Goal: Navigation & Orientation: Find specific page/section

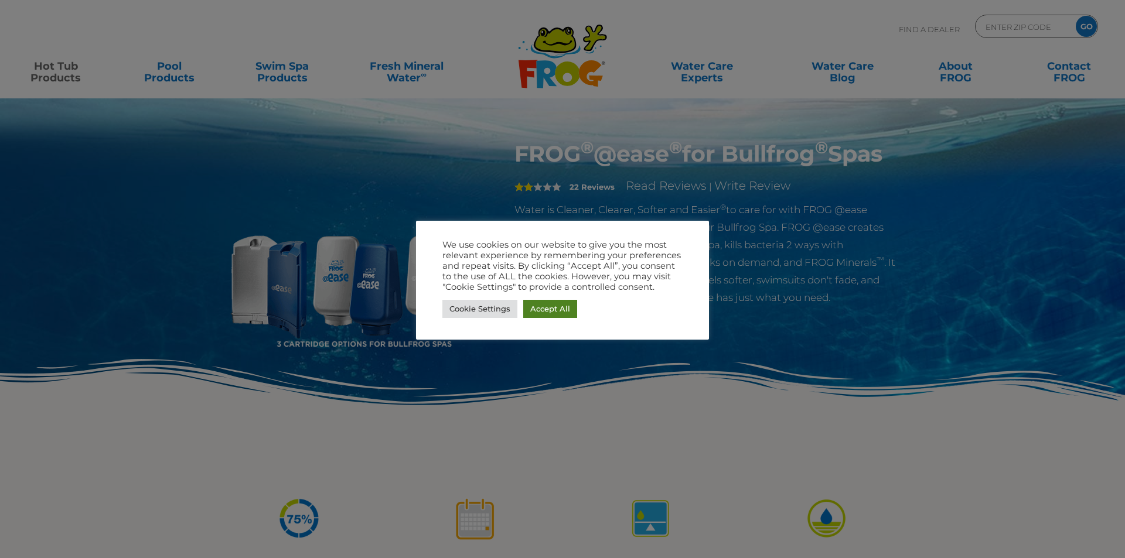
click at [544, 312] on link "Accept All" at bounding box center [550, 309] width 54 height 18
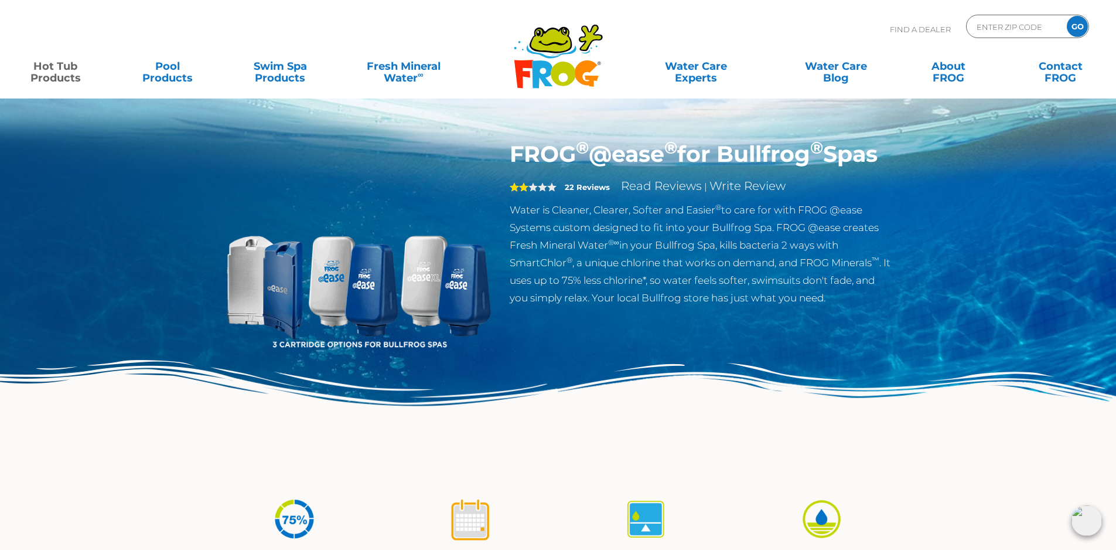
drag, startPoint x: 509, startPoint y: 151, endPoint x: 784, endPoint y: 176, distance: 275.9
click at [784, 176] on div "FROG ® @ease ® for Bullfrog ® Spas 2 22 Reviews Read Reviews | Write Review Wat…" at bounding box center [701, 227] width 400 height 172
copy h1 "FROG ® @ease ® for Bullfrog ® Spas"
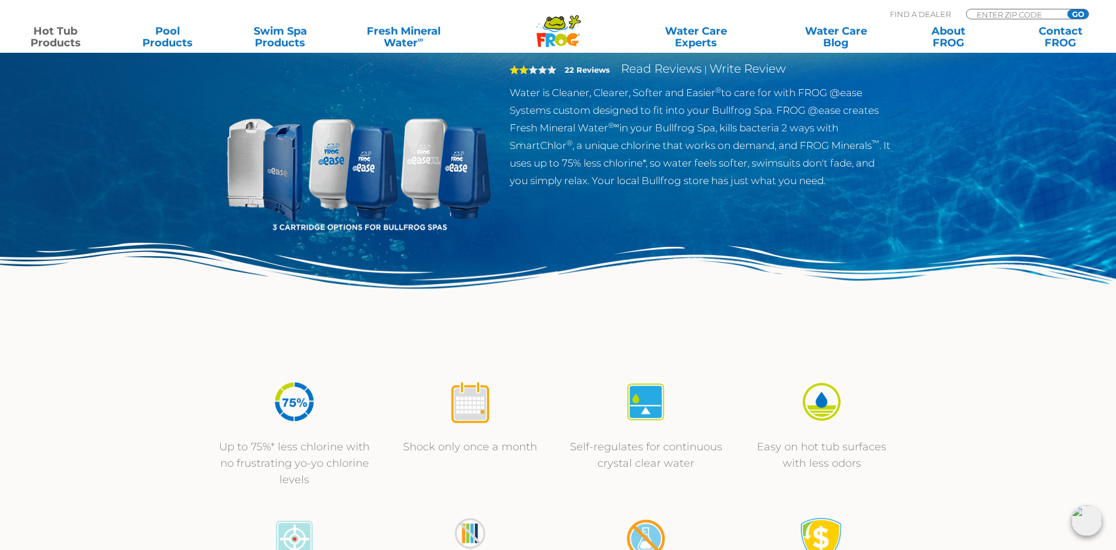
scroll to position [59, 0]
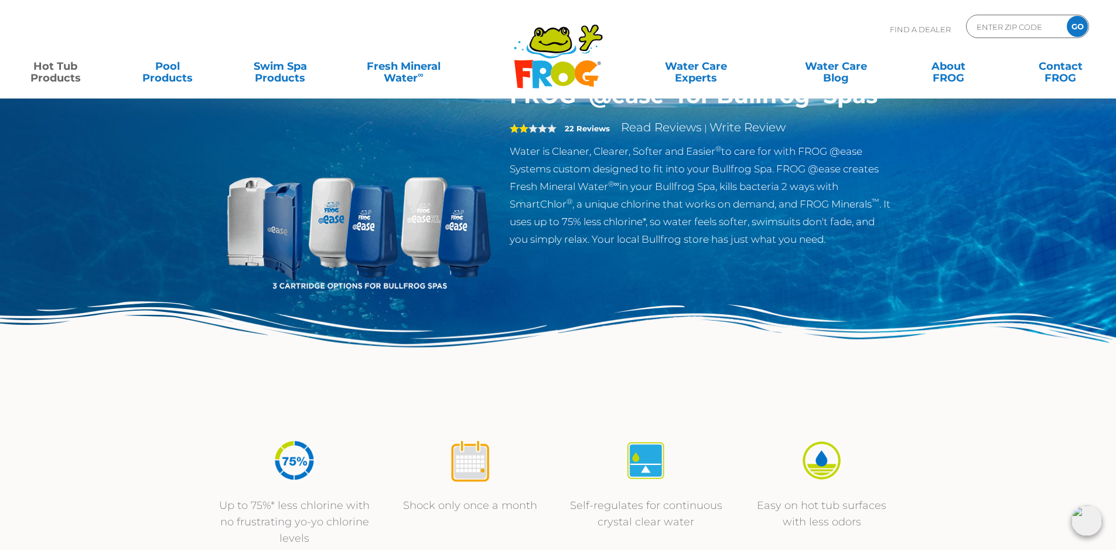
click at [357, 216] on img at bounding box center [358, 216] width 268 height 268
click at [622, 186] on p "Water is Cleaner, Clearer, Softer and Easier ® to care for with FROG @ease Syst…" at bounding box center [701, 194] width 383 height 105
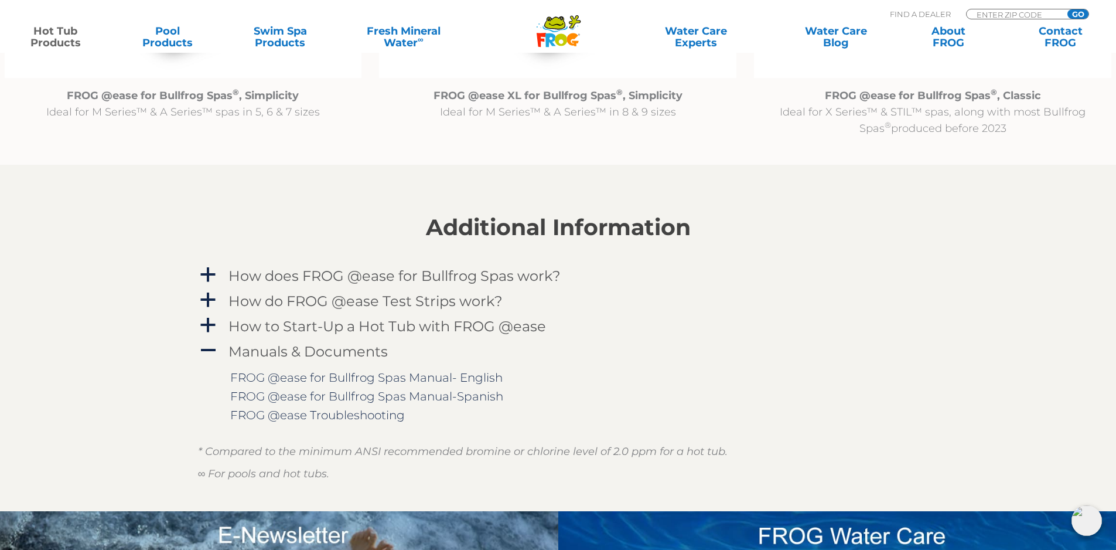
scroll to position [1230, 0]
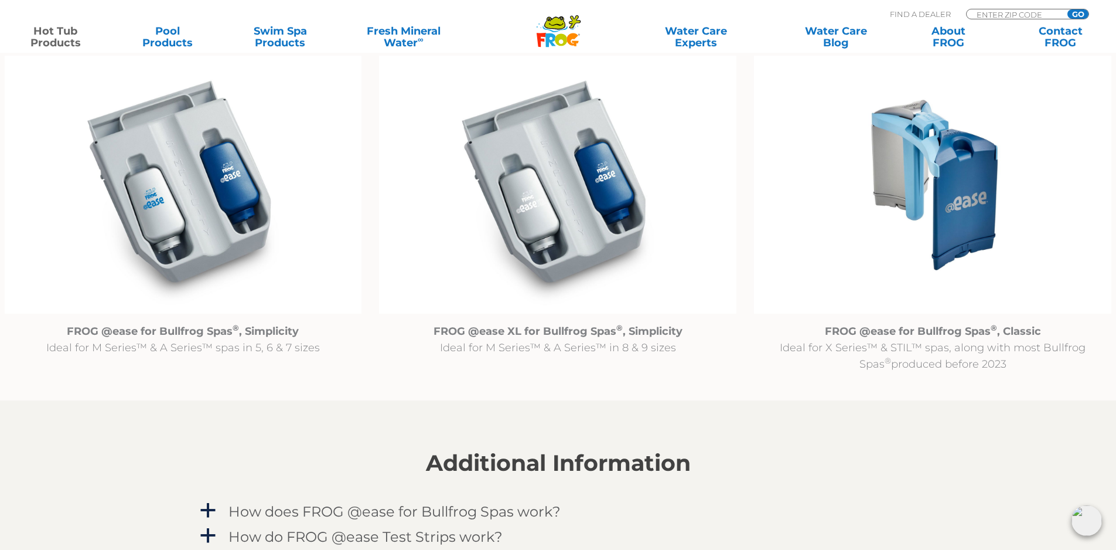
click at [156, 195] on img at bounding box center [183, 185] width 357 height 258
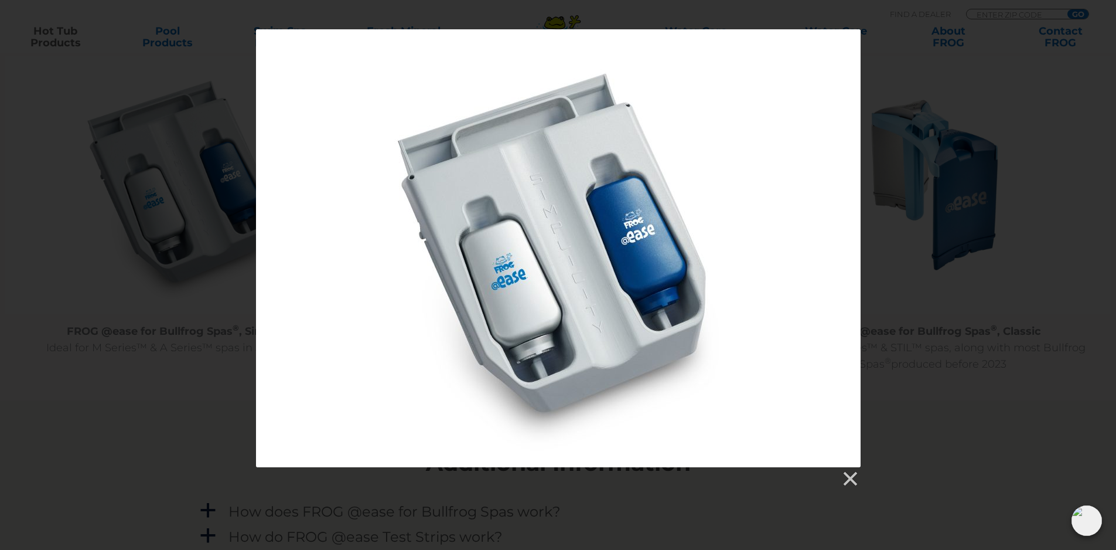
click at [178, 263] on div at bounding box center [558, 258] width 1116 height 458
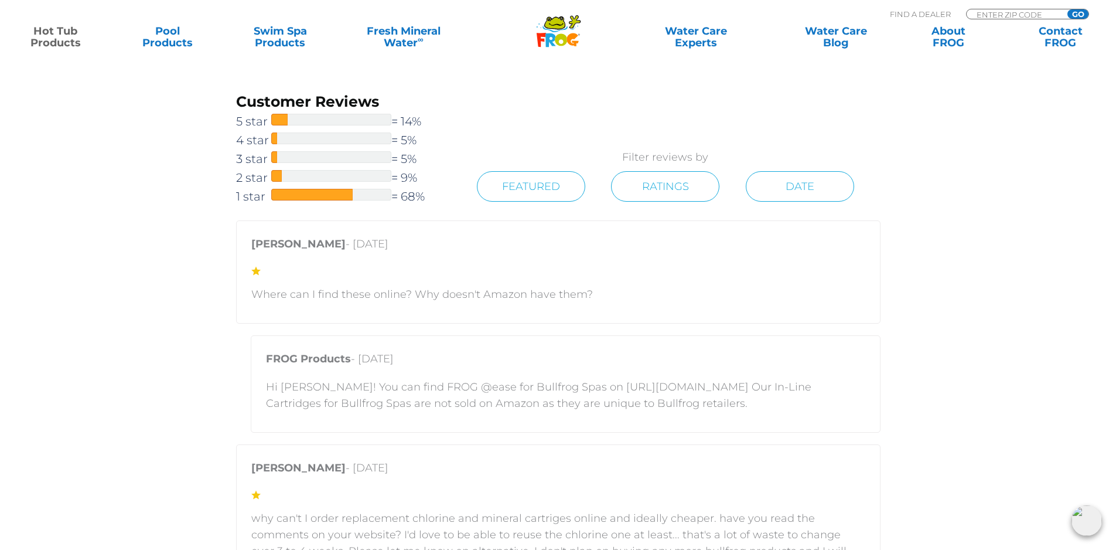
scroll to position [2402, 0]
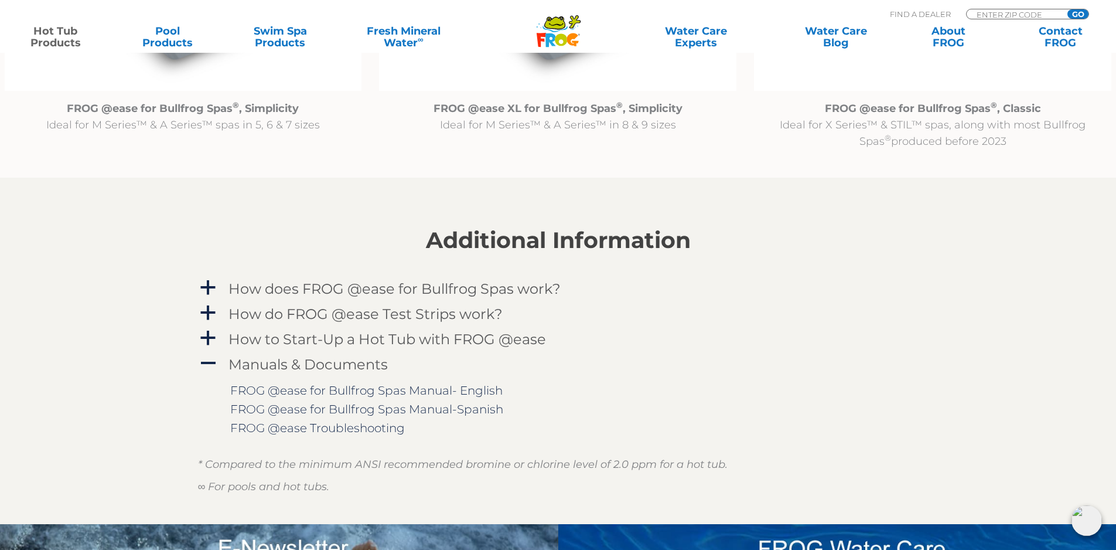
drag, startPoint x: 835, startPoint y: 287, endPoint x: 843, endPoint y: 155, distance: 131.4
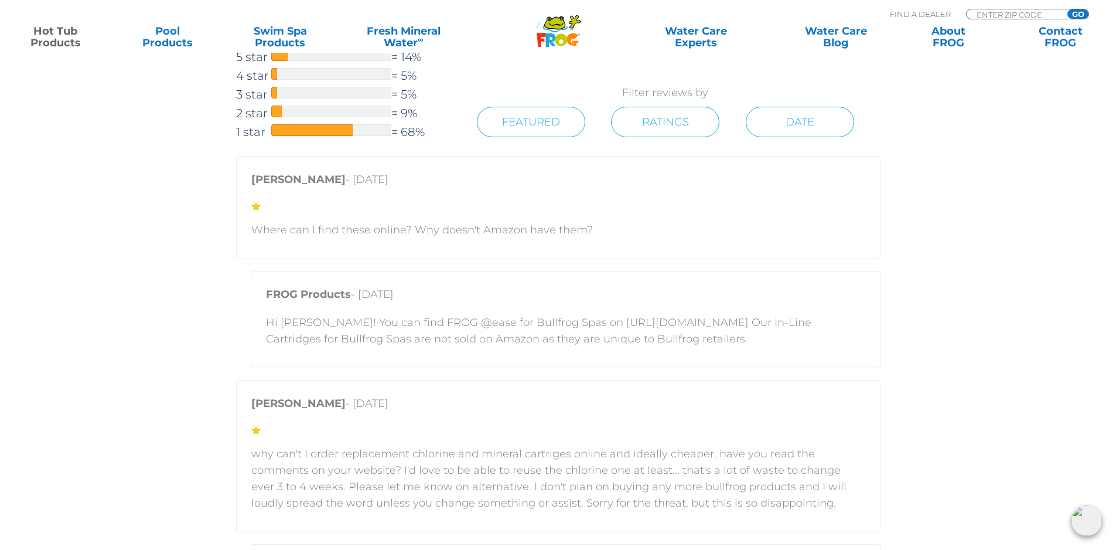
scroll to position [0, 0]
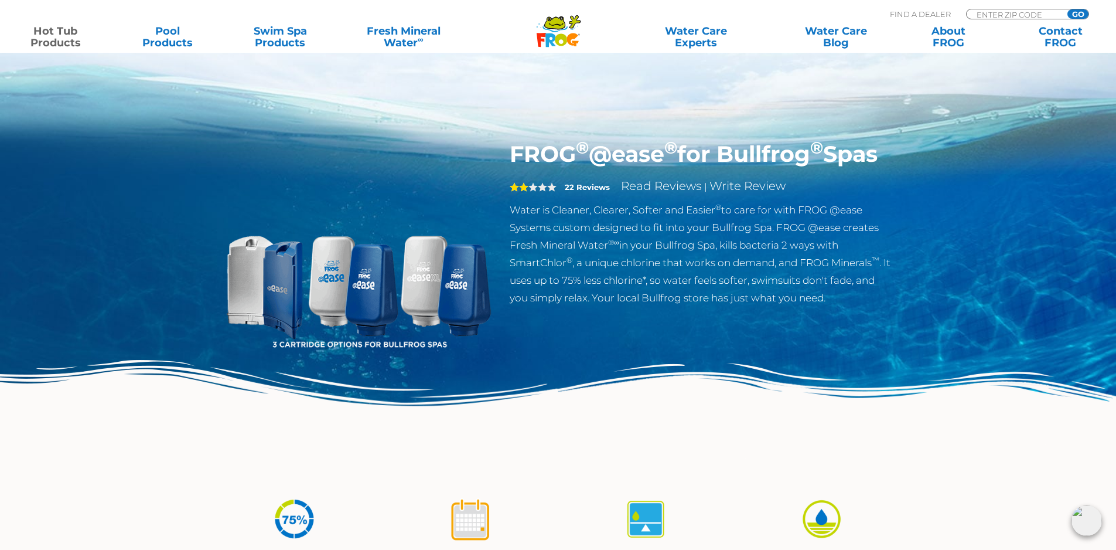
drag, startPoint x: 805, startPoint y: 390, endPoint x: 594, endPoint y: 81, distance: 373.9
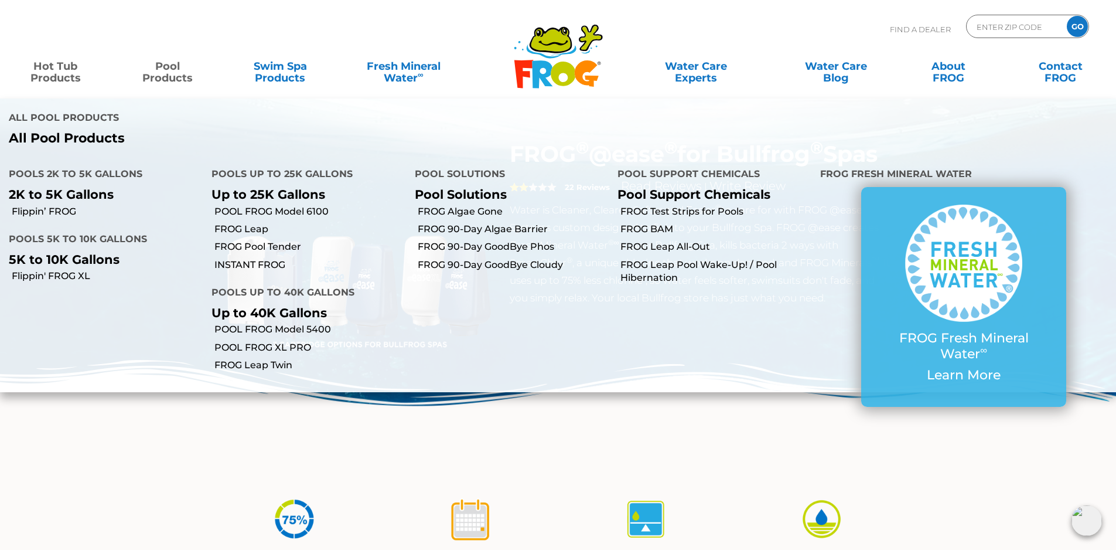
click at [185, 78] on link "Pool Products" at bounding box center [167, 65] width 87 height 23
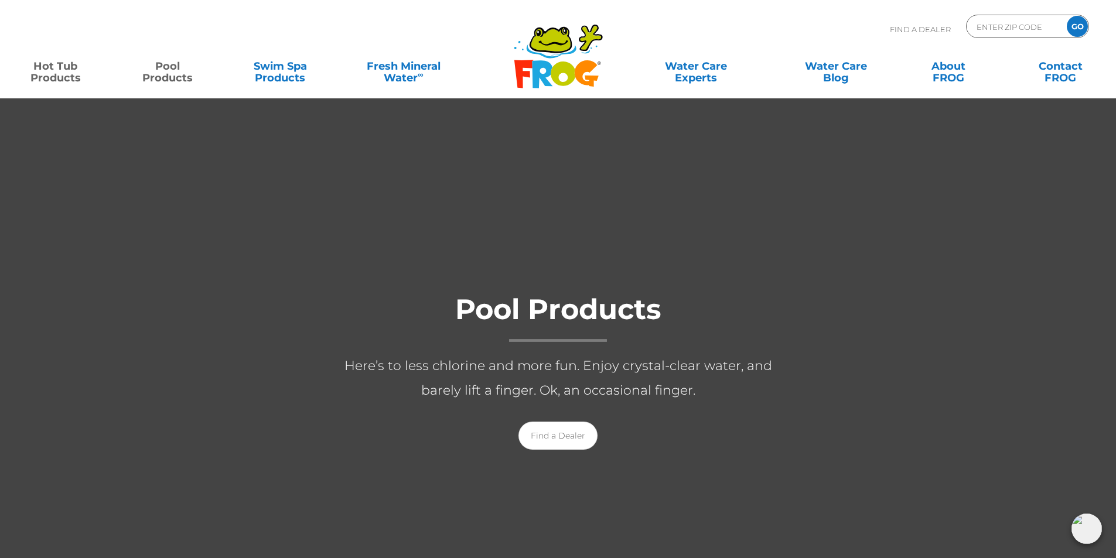
click at [58, 74] on link "Hot Tub Products" at bounding box center [55, 65] width 87 height 23
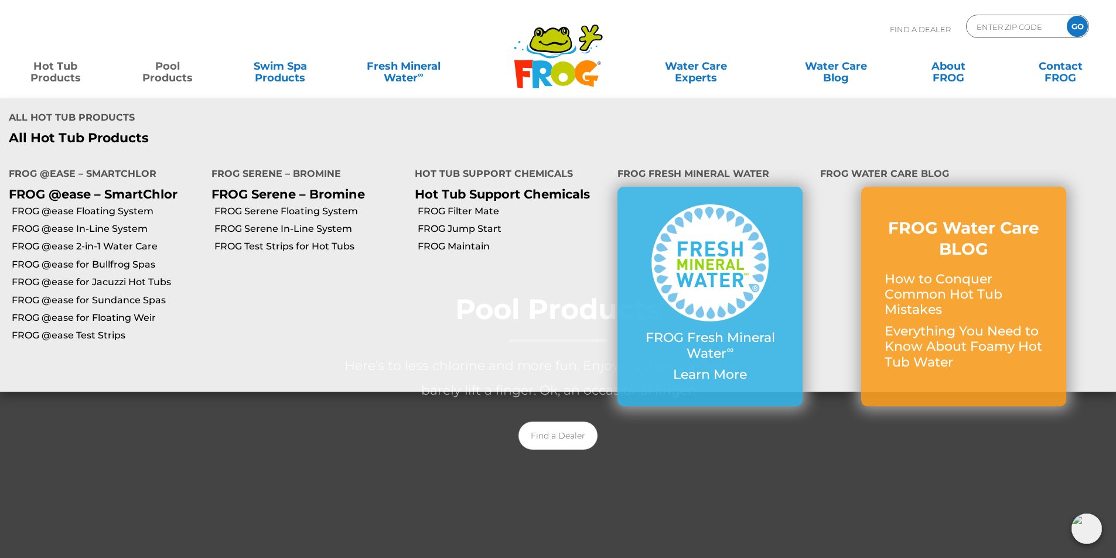
click at [331, 431] on div "Find a Dealer" at bounding box center [558, 436] width 469 height 28
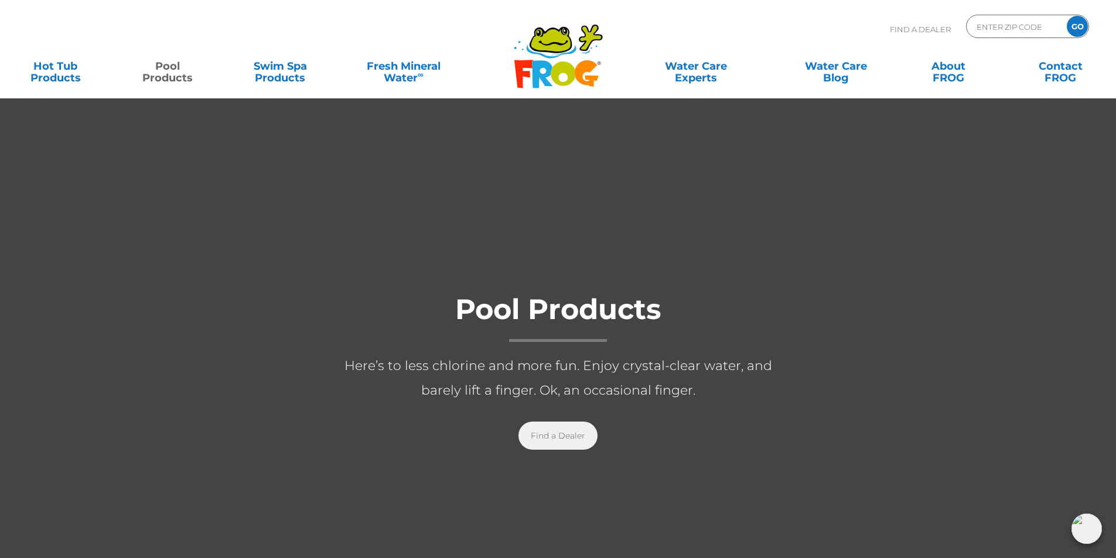
click at [567, 436] on link "Find a Dealer" at bounding box center [558, 436] width 79 height 28
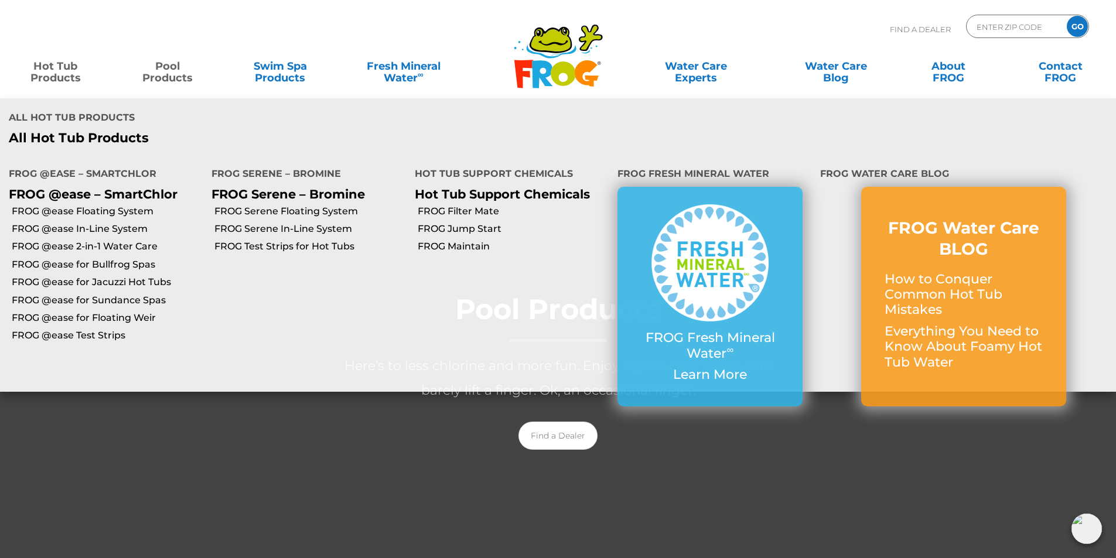
click at [677, 483] on div at bounding box center [558, 383] width 1116 height 570
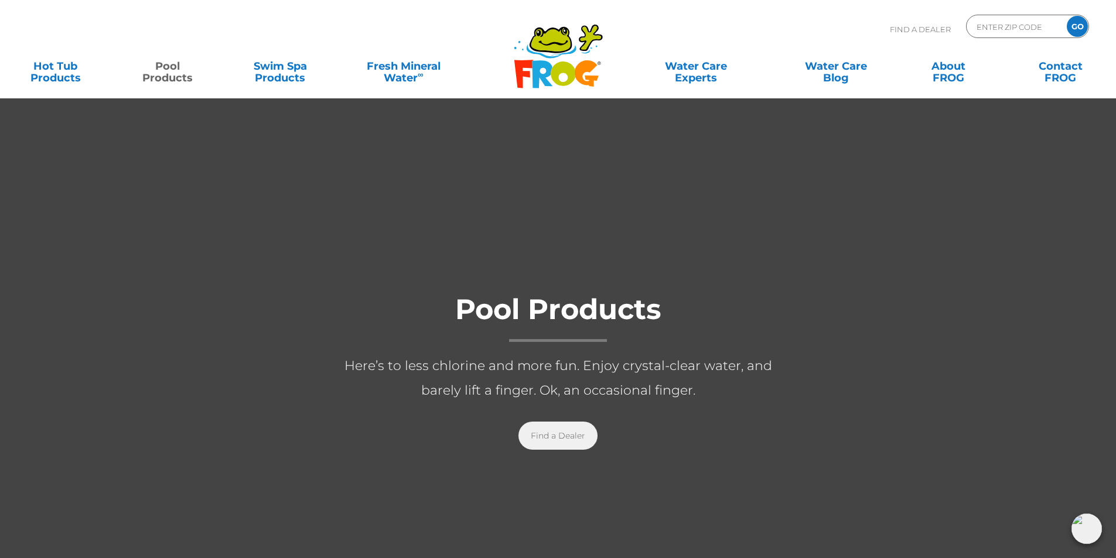
click at [562, 438] on link "Find a Dealer" at bounding box center [558, 436] width 79 height 28
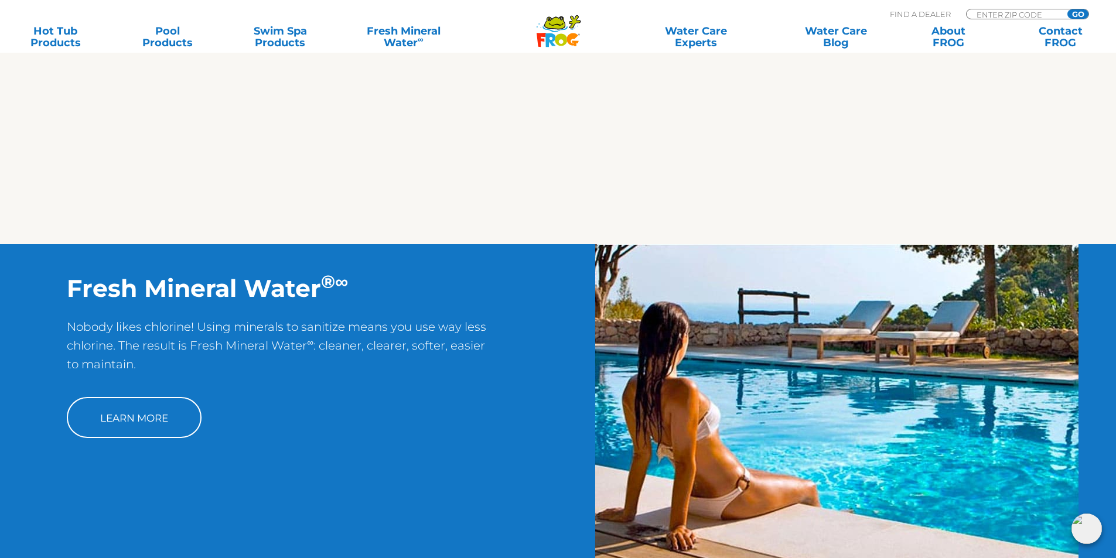
scroll to position [937, 0]
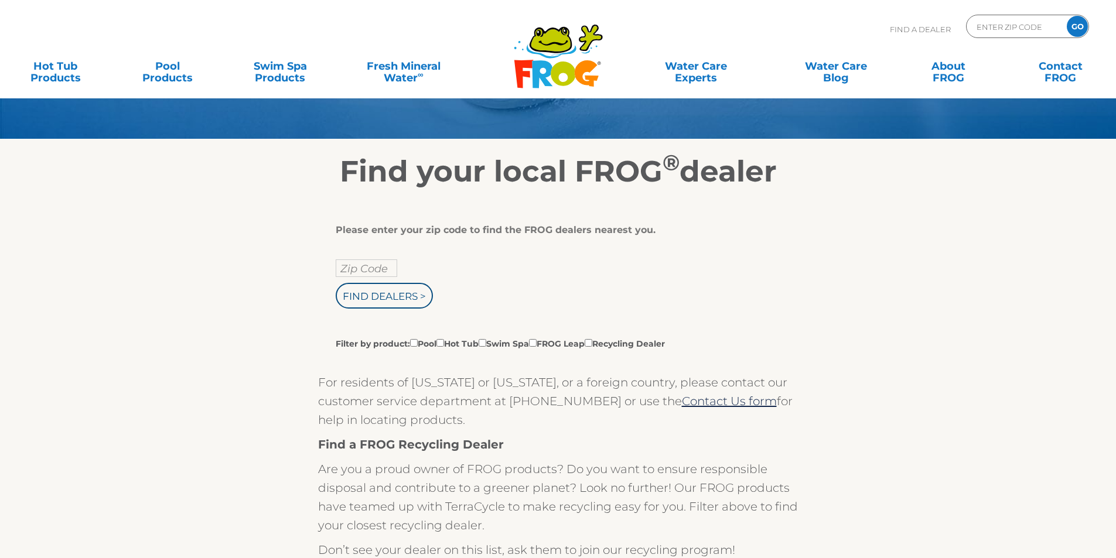
scroll to position [117, 0]
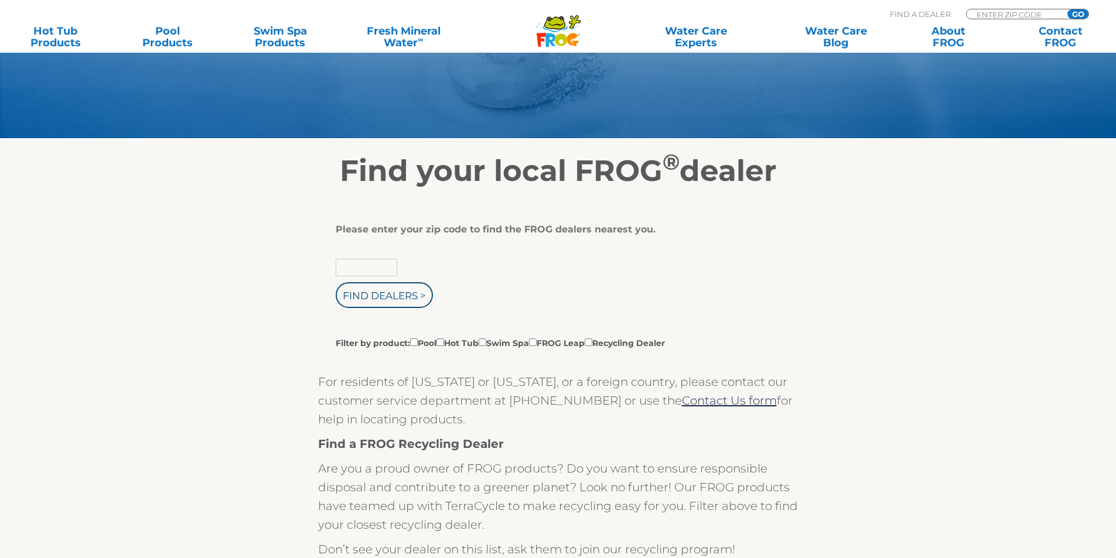
click at [382, 265] on body ".st130{clip-path:url(#SVGID_2_);fill-rule:evenodd;clip-rule:evenodd;fill:#C3CC0…" at bounding box center [558, 162] width 1116 height 558
type input "80301"
click at [444, 343] on input "Filter by product: Pool Hot Tub Swim Spa FROG Leap Recycling Dealer" at bounding box center [440, 343] width 8 height 8
checkbox input "true"
click at [407, 302] on input "Find Dealers >" at bounding box center [384, 295] width 97 height 26
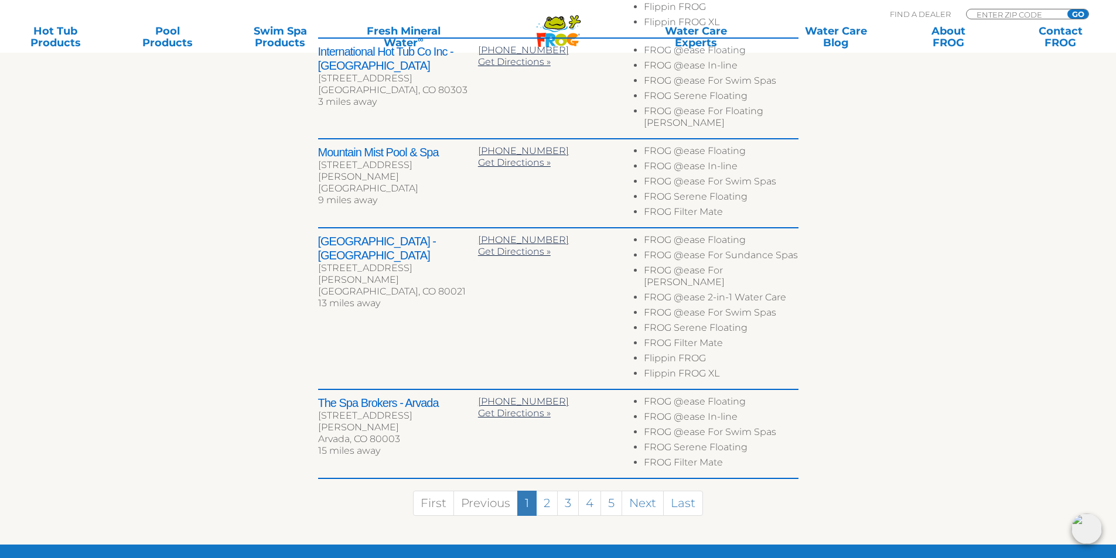
scroll to position [644, 0]
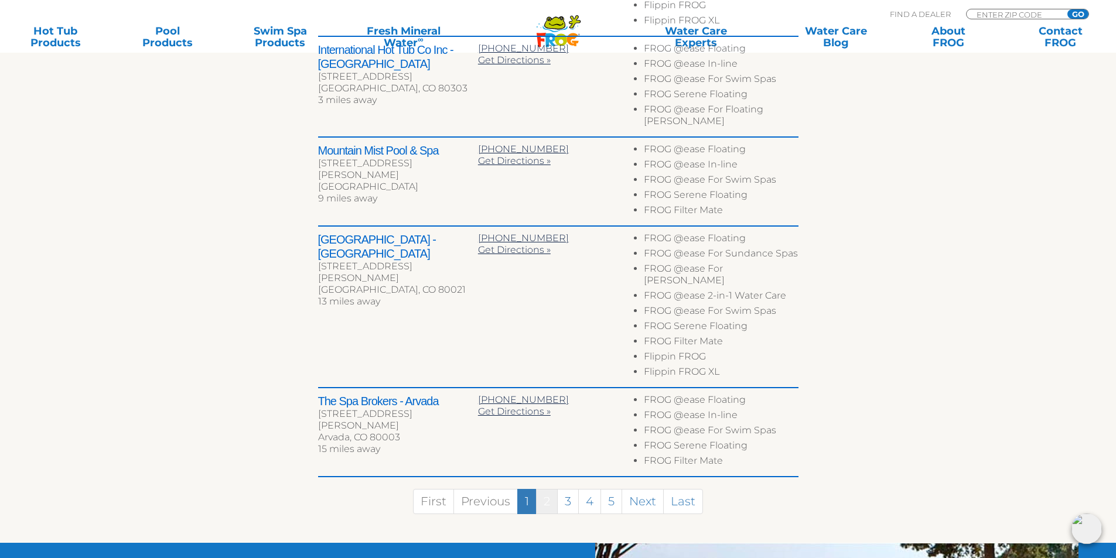
click at [548, 489] on link "2" at bounding box center [547, 501] width 22 height 25
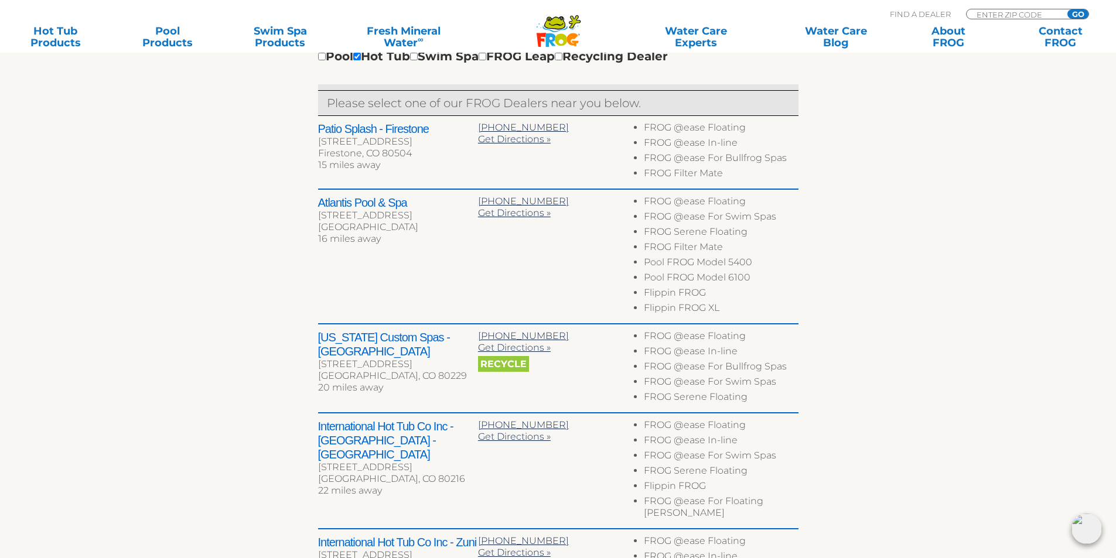
scroll to position [453, 0]
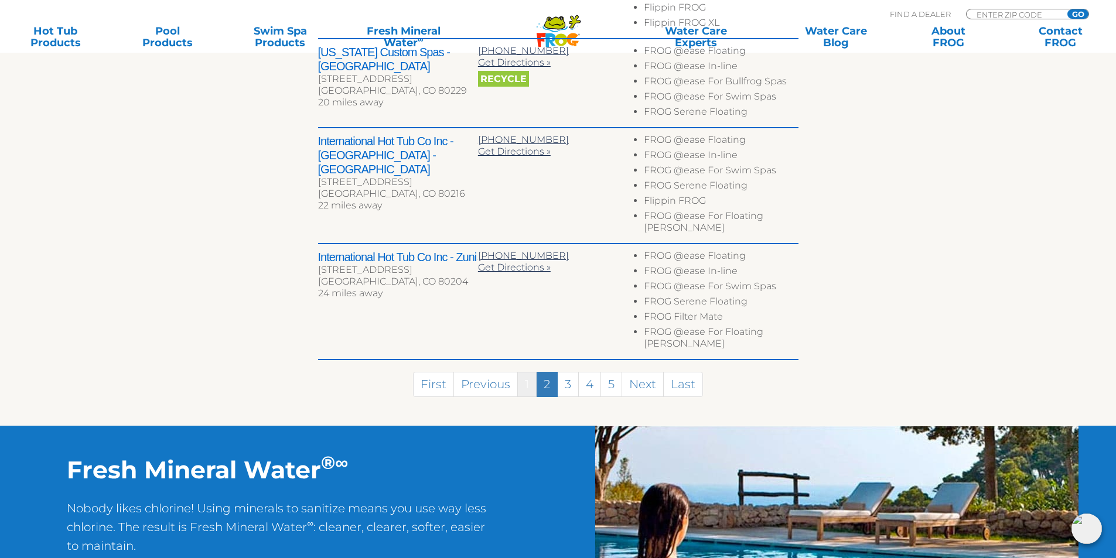
click at [534, 372] on link "1" at bounding box center [526, 384] width 19 height 25
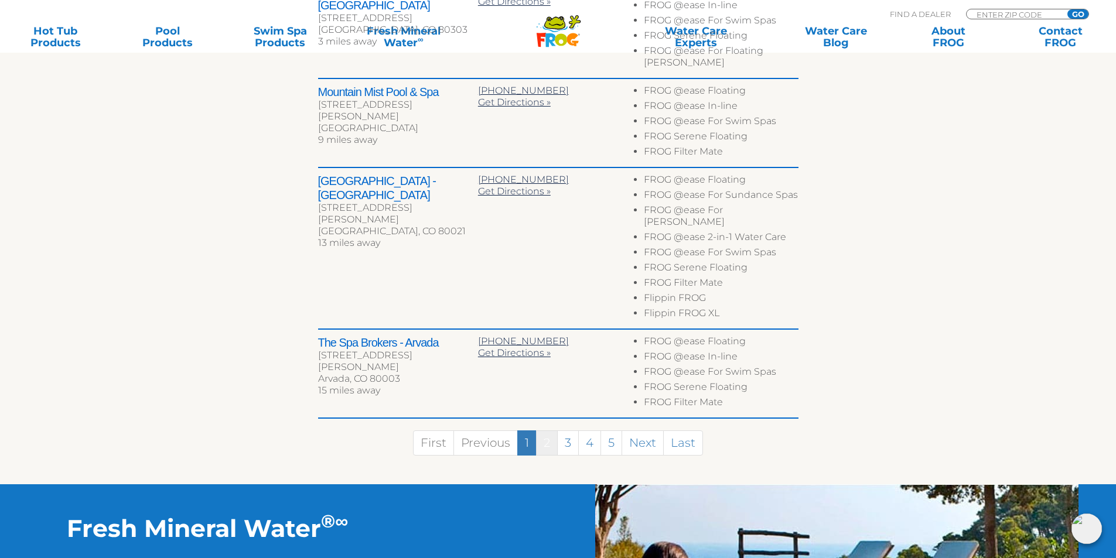
click at [549, 431] on link "2" at bounding box center [547, 443] width 22 height 25
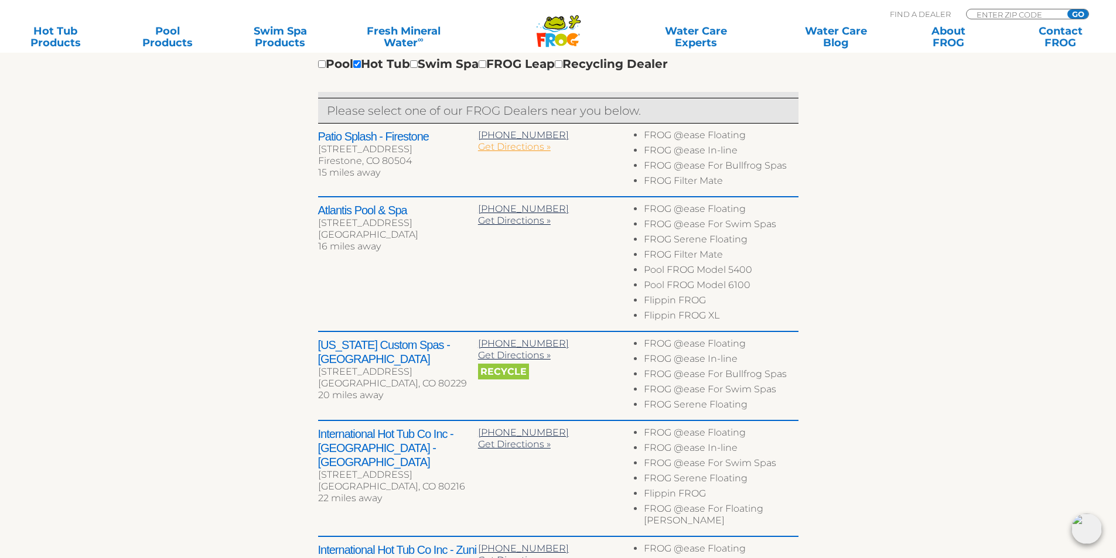
click at [520, 148] on span "Get Directions »" at bounding box center [514, 146] width 73 height 11
drag, startPoint x: 435, startPoint y: 137, endPoint x: 316, endPoint y: 132, distance: 118.4
click at [316, 132] on div "← Move left → Move right ↑ Move up ↓ Move down + Zoom in - Zoom out Home Jump l…" at bounding box center [558, 285] width 721 height 867
copy h2 "Patio Splash - Firestone"
